Goal: Task Accomplishment & Management: Manage account settings

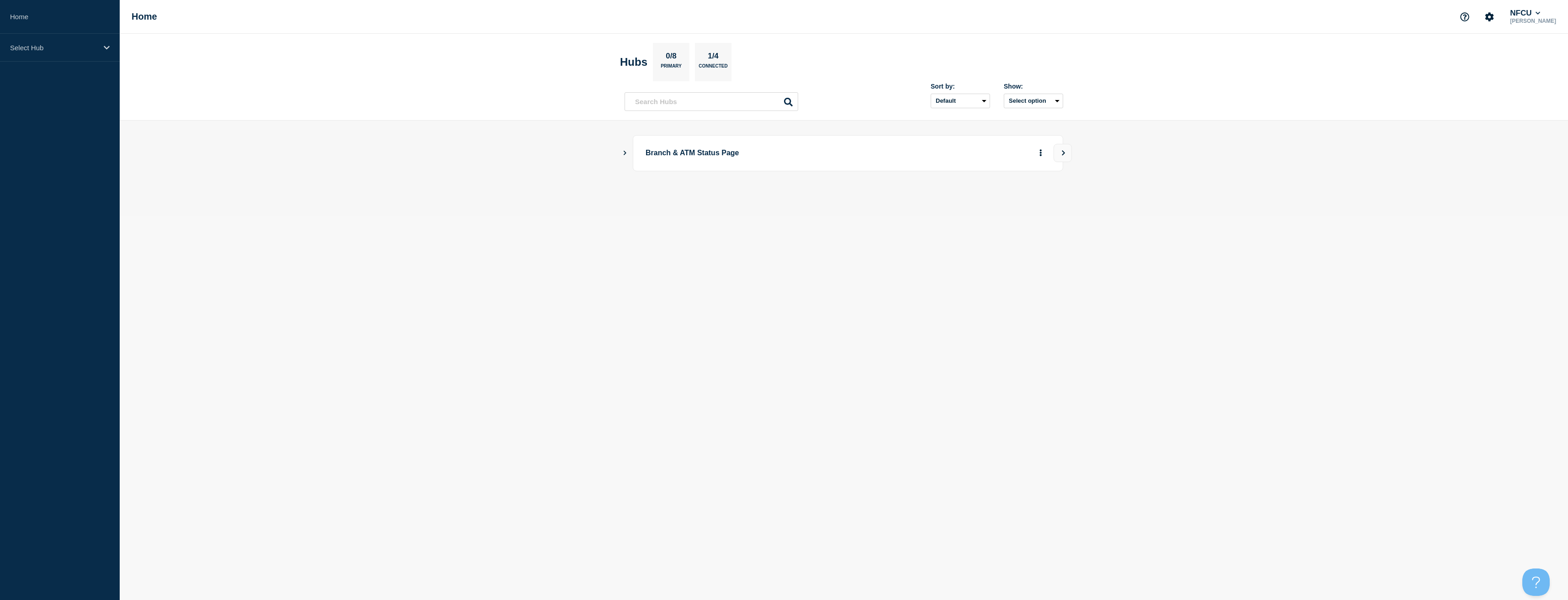
click at [621, 158] on main "Branch & ATM Status Page" at bounding box center [844, 169] width 1448 height 96
click at [622, 156] on main "Branch & ATM Status Page" at bounding box center [844, 169] width 1448 height 96
click at [625, 153] on icon "Show Connected Hubs" at bounding box center [625, 153] width 6 height 5
click at [1006, 193] on button "See overview" at bounding box center [1009, 199] width 49 height 18
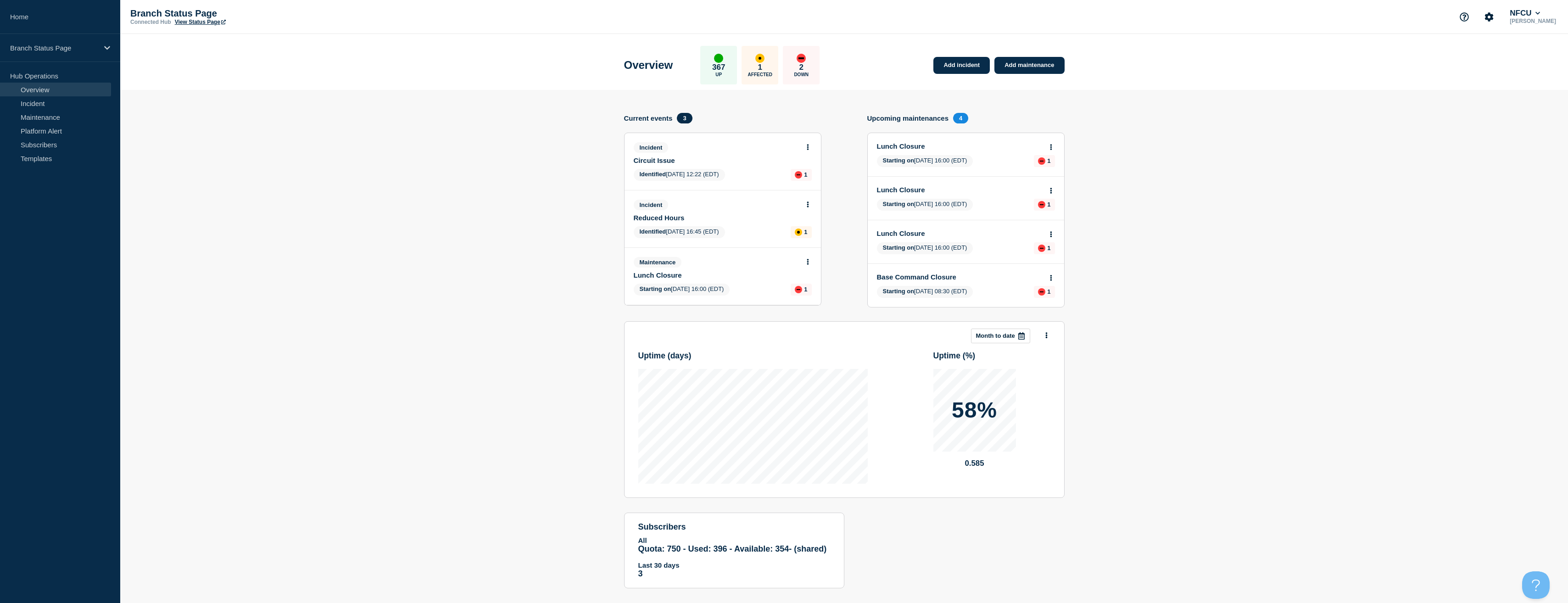
click at [807, 146] on icon at bounding box center [808, 147] width 2 height 6
click at [801, 171] on link "View incident" at bounding box center [804, 169] width 38 height 7
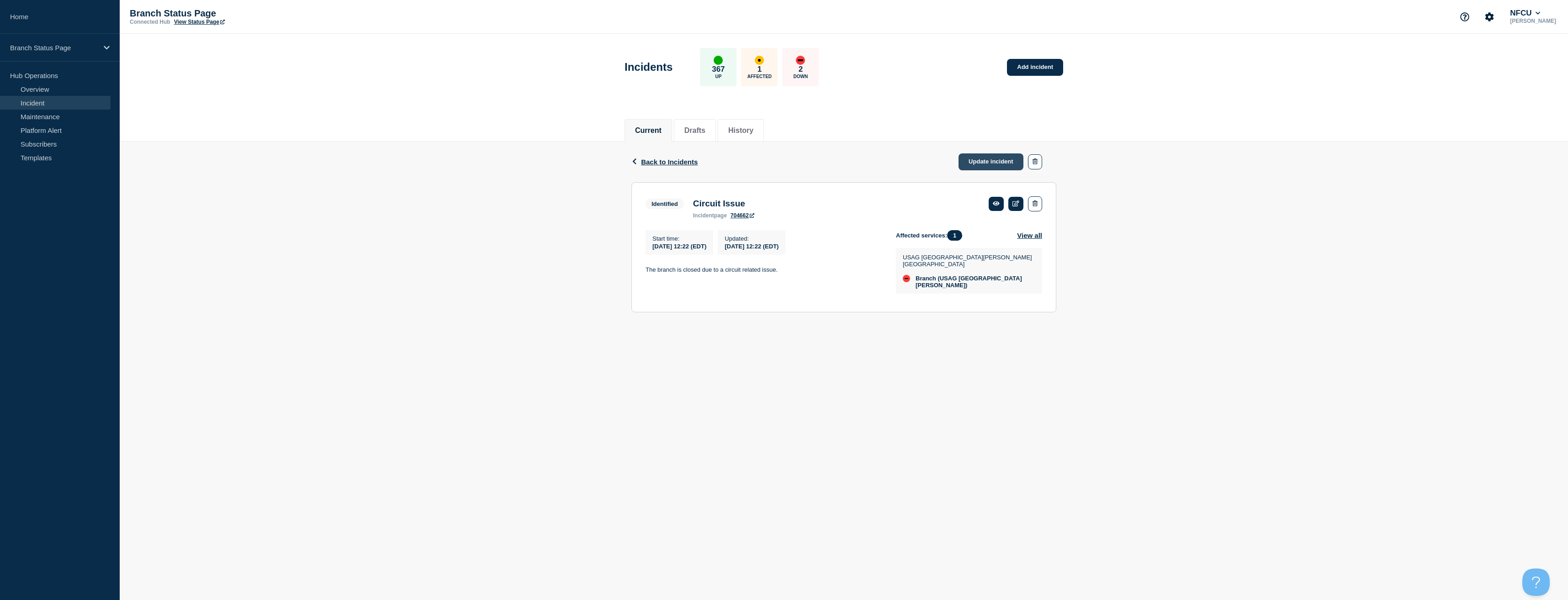
click at [1009, 163] on link "Update incident" at bounding box center [991, 162] width 65 height 17
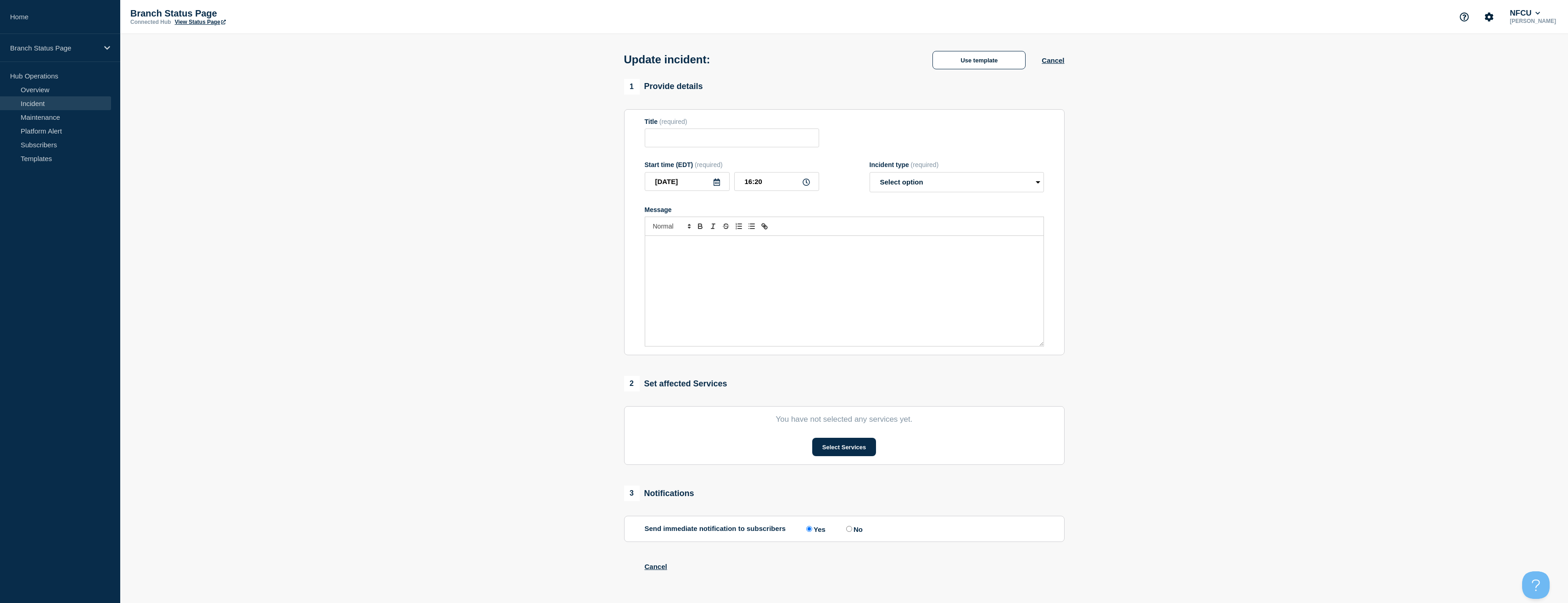
type input "Circuit Issue"
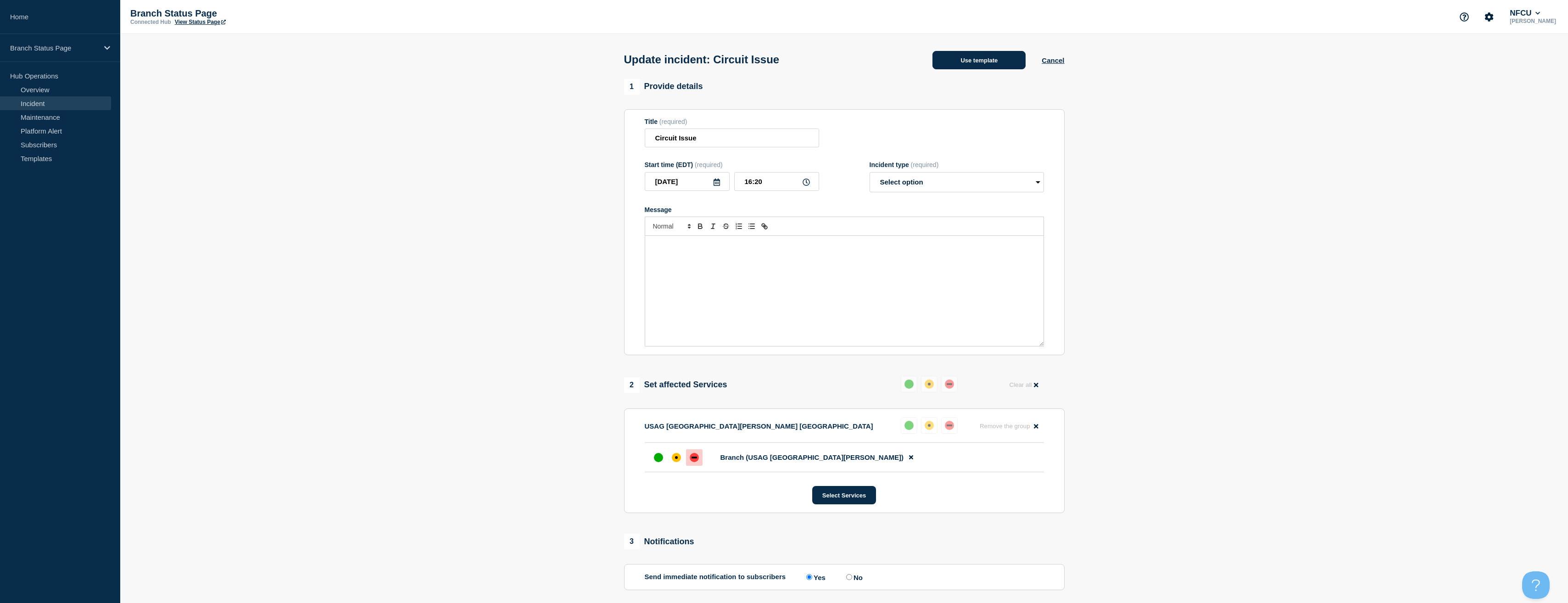
click at [977, 67] on button "Use template" at bounding box center [979, 60] width 93 height 18
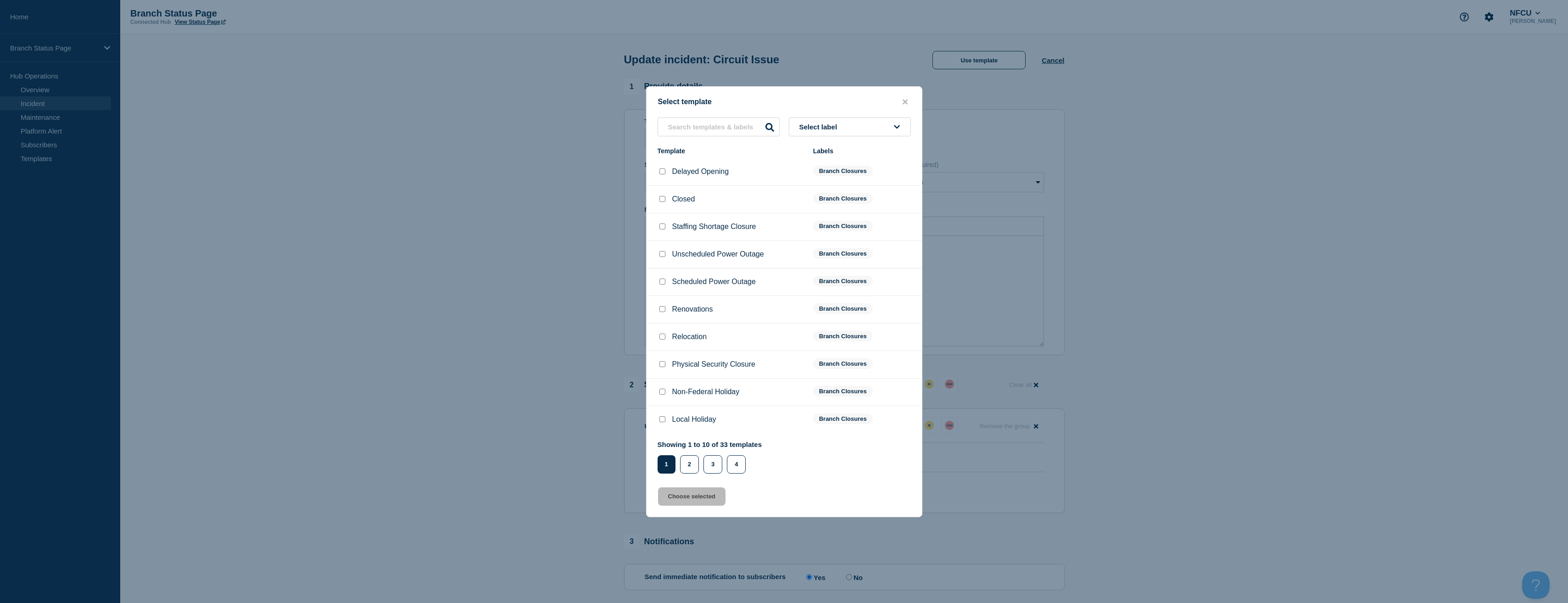
click at [880, 122] on button "Select label" at bounding box center [850, 127] width 122 height 19
click at [826, 196] on button "Branch Resolved (During Normal Business Hours)" at bounding box center [850, 200] width 122 height 27
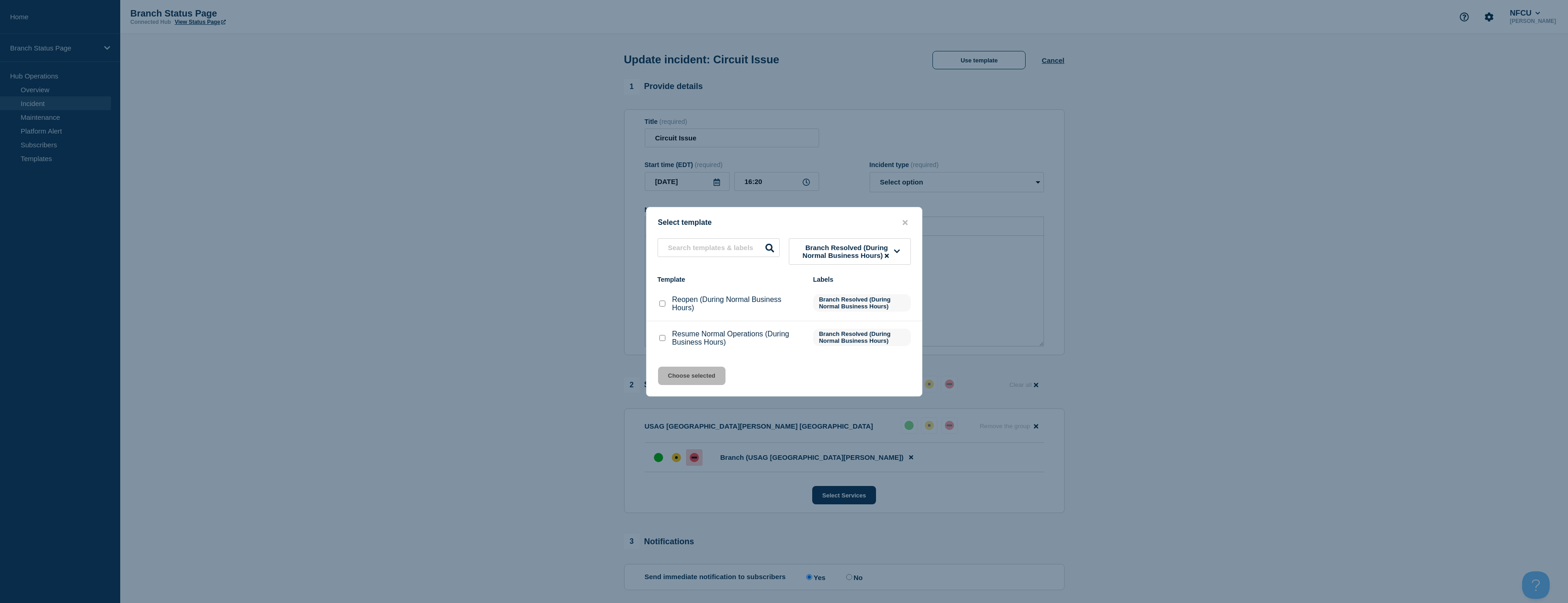
click at [661, 305] on input "Reopen (During Normal Business Hours) checkbox" at bounding box center [663, 304] width 6 height 6
checkbox input "true"
click at [700, 383] on button "Choose selected" at bounding box center [691, 376] width 67 height 18
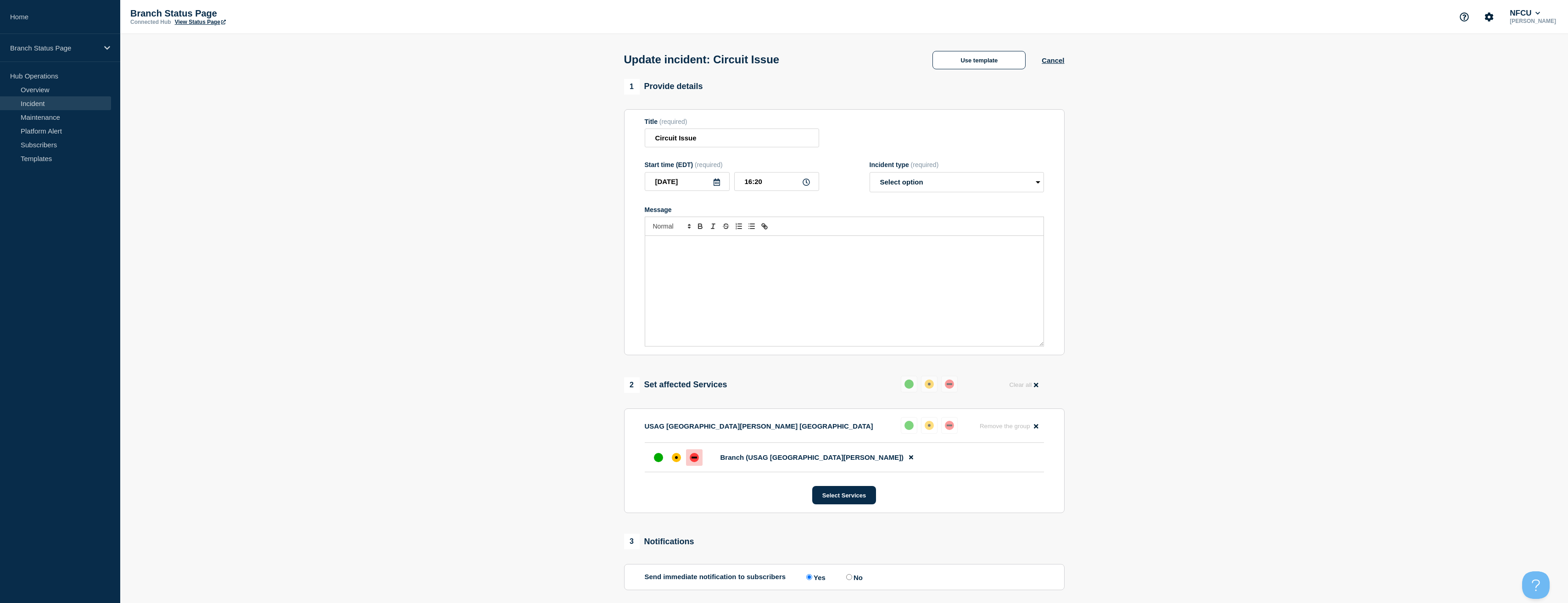
select select "resolved"
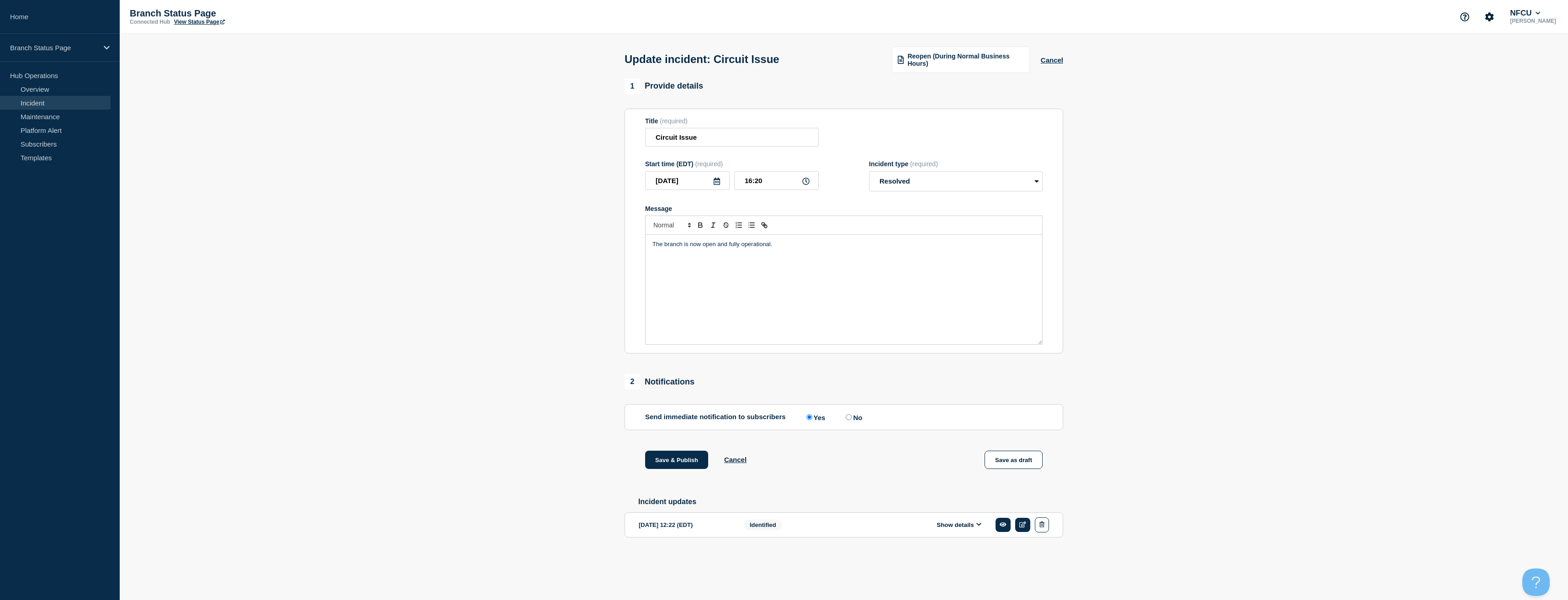
click at [572, 330] on section "1 Provide details Title (required) Circuit Issue Start time (EDT) (required) 20…" at bounding box center [844, 323] width 1448 height 488
click at [684, 461] on button "Save & Publish" at bounding box center [677, 460] width 63 height 18
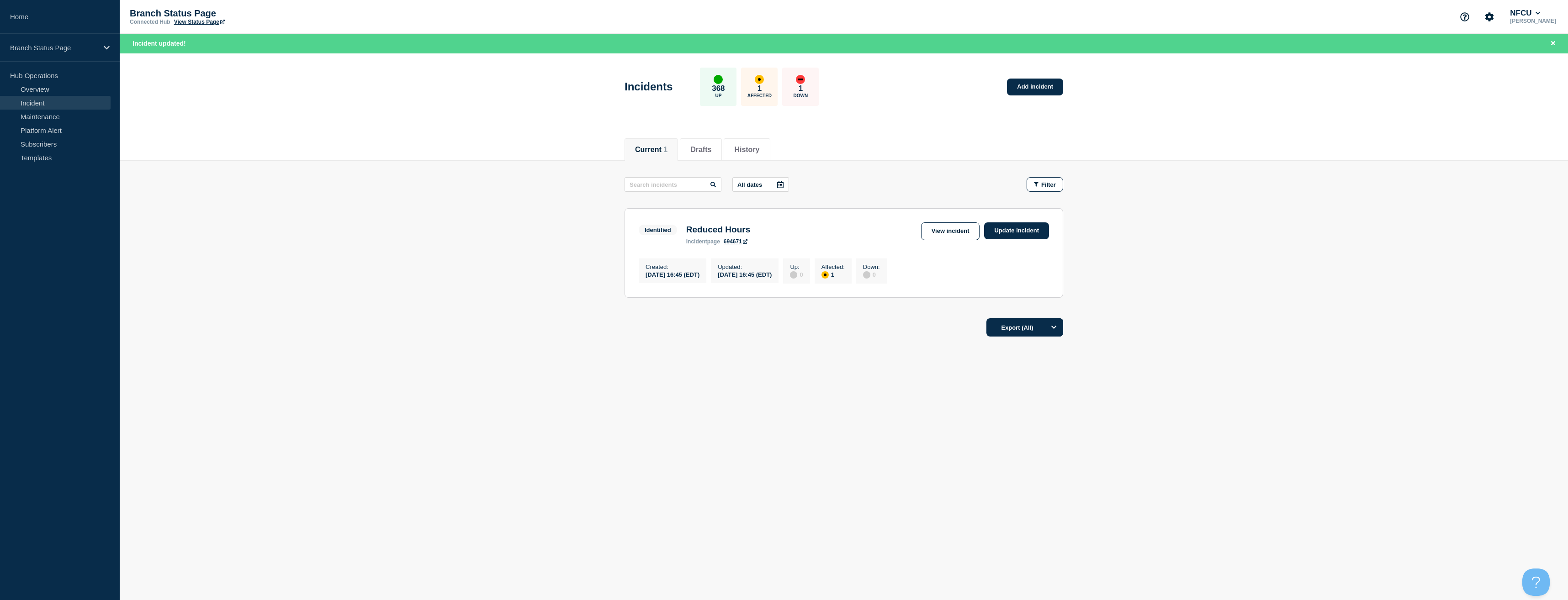
drag, startPoint x: 55, startPoint y: 12, endPoint x: 439, endPoint y: 7, distance: 384.0
click at [55, 12] on link "Home" at bounding box center [60, 17] width 120 height 34
